Goal: Task Accomplishment & Management: Manage account settings

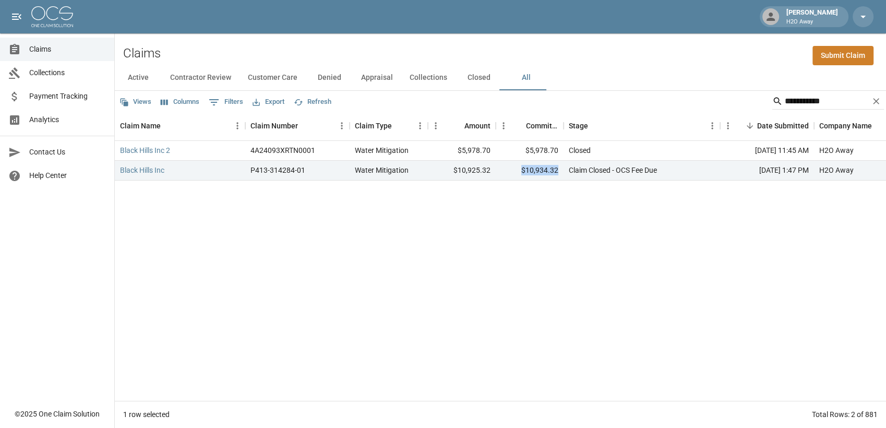
click at [49, 50] on span "Claims" at bounding box center [67, 49] width 77 height 11
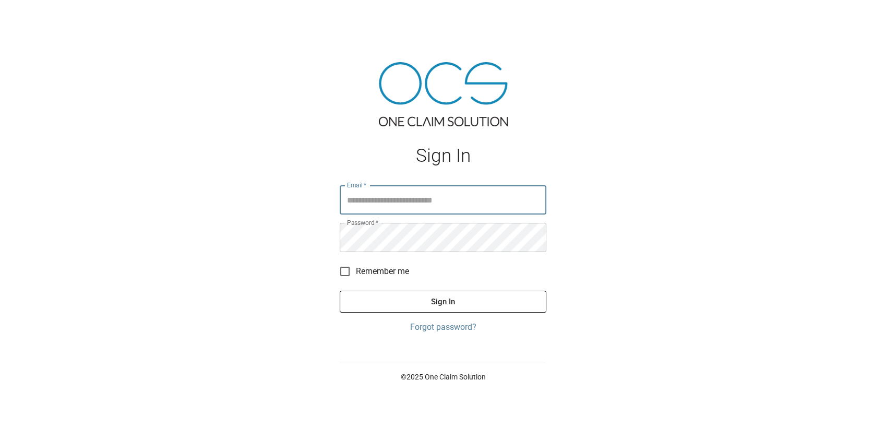
type input "**********"
click at [455, 307] on button "Sign In" at bounding box center [443, 302] width 207 height 22
